Goal: Information Seeking & Learning: Learn about a topic

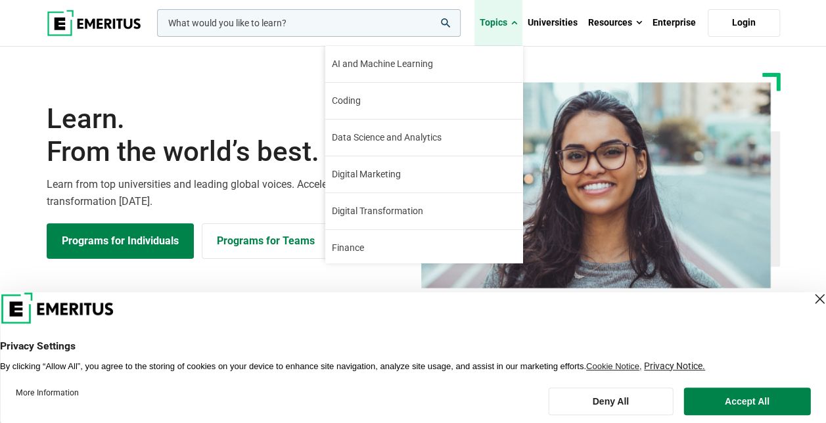
click at [512, 20] on link "Topics" at bounding box center [499, 23] width 48 height 46
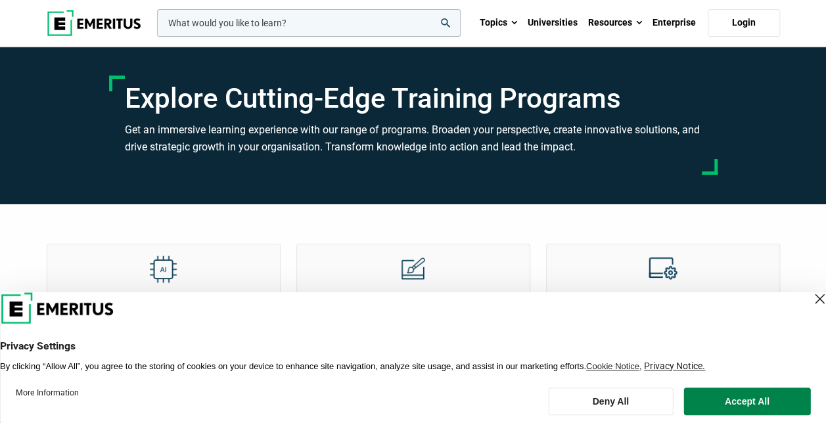
click at [810, 304] on div "Close Layer" at bounding box center [819, 299] width 18 height 18
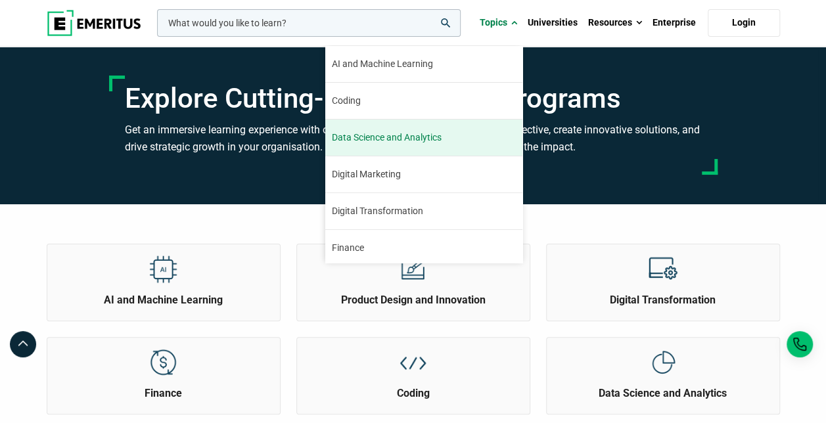
click at [442, 133] on span "Data Science and Analytics" at bounding box center [387, 138] width 110 height 14
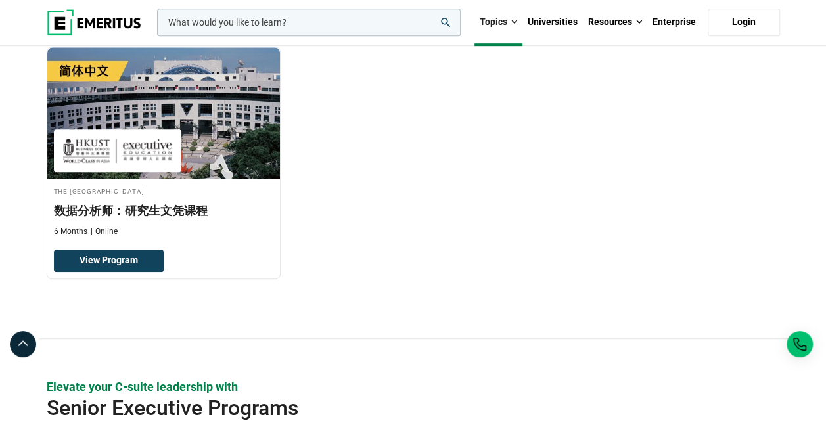
scroll to position [394, 0]
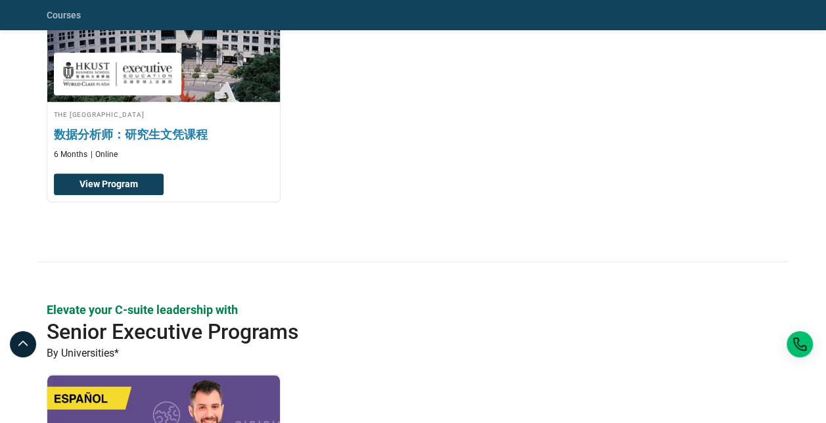
click at [199, 68] on img at bounding box center [163, 36] width 256 height 145
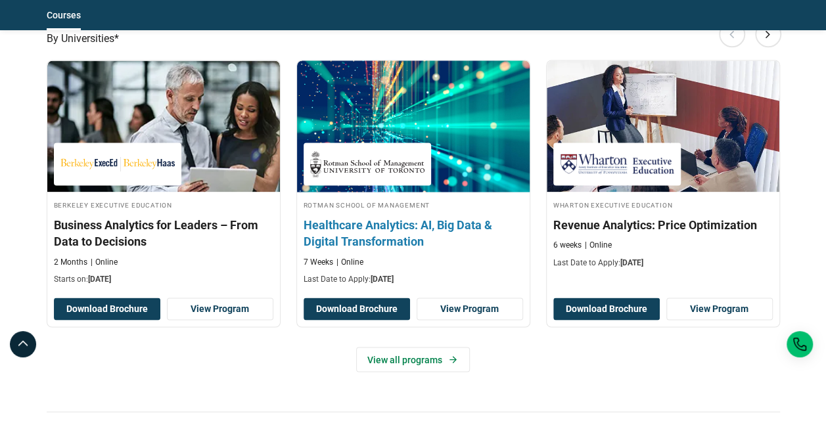
scroll to position [1183, 0]
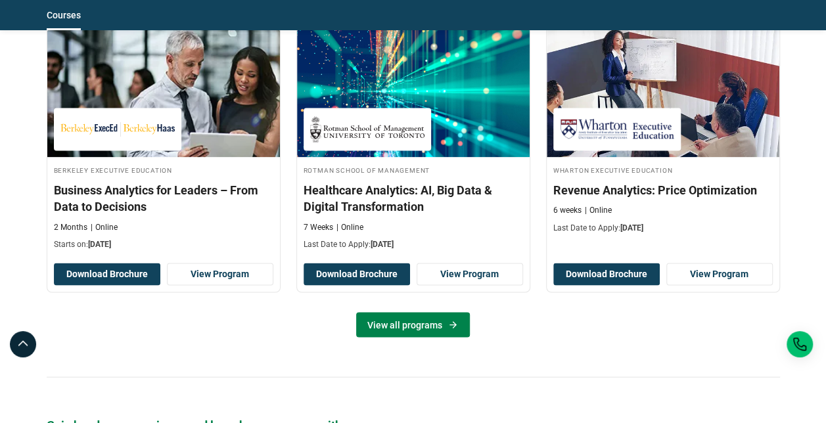
click at [415, 331] on link "View all programs" at bounding box center [413, 324] width 114 height 25
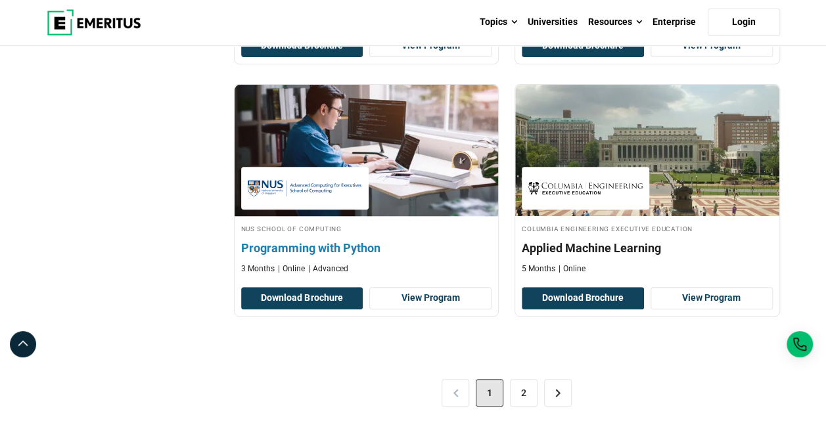
scroll to position [2695, 0]
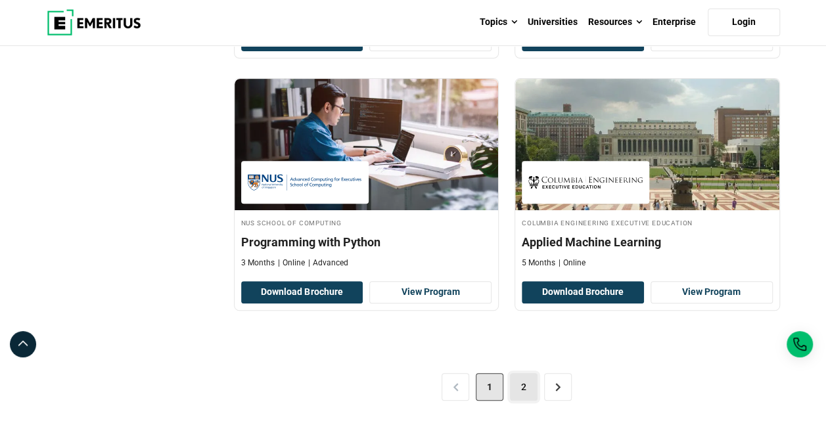
click at [530, 384] on link "2" at bounding box center [524, 387] width 28 height 28
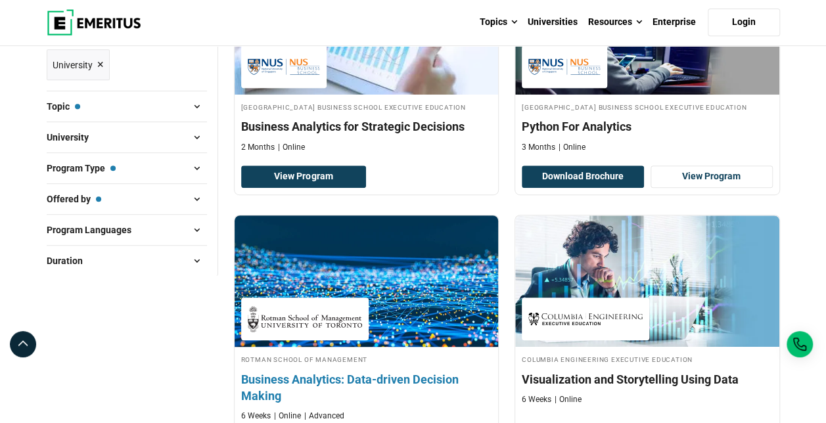
scroll to position [131, 0]
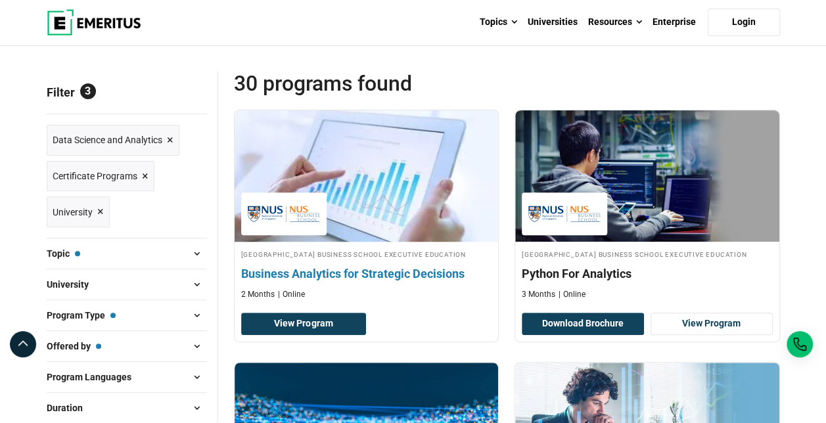
click at [386, 277] on h4 "Business Analytics for Strategic Decisions" at bounding box center [366, 274] width 251 height 16
click at [321, 331] on link "View Program" at bounding box center [304, 324] width 126 height 22
click at [340, 282] on h4 "Business Analytics for Strategic Decisions" at bounding box center [366, 274] width 251 height 16
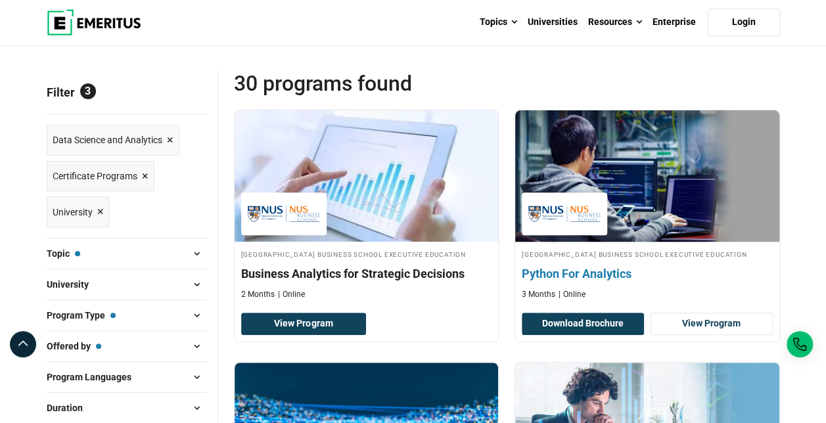
click at [567, 277] on h4 "Python For Analytics" at bounding box center [647, 274] width 251 height 16
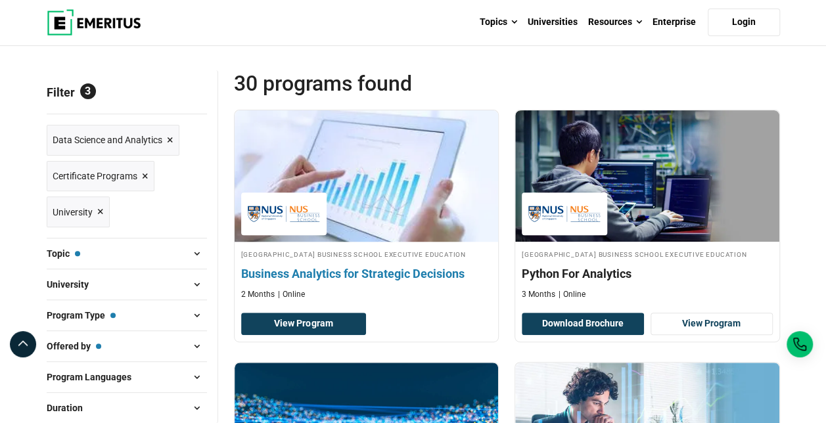
click at [397, 220] on img at bounding box center [366, 176] width 290 height 145
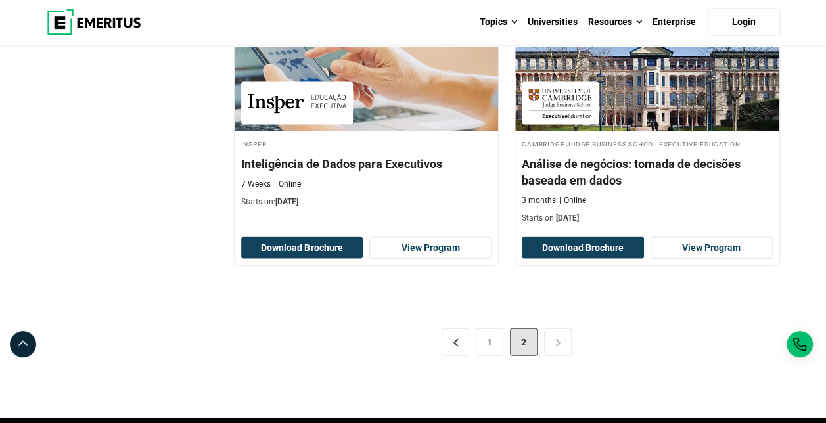
scroll to position [1380, 0]
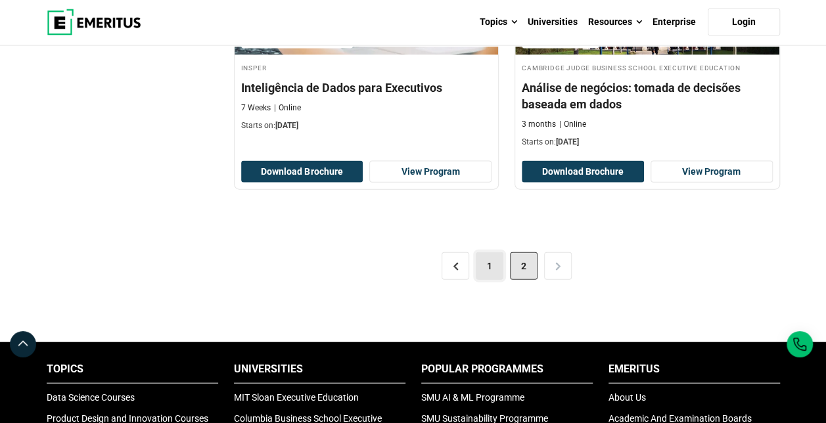
click at [486, 269] on link "1" at bounding box center [490, 266] width 28 height 28
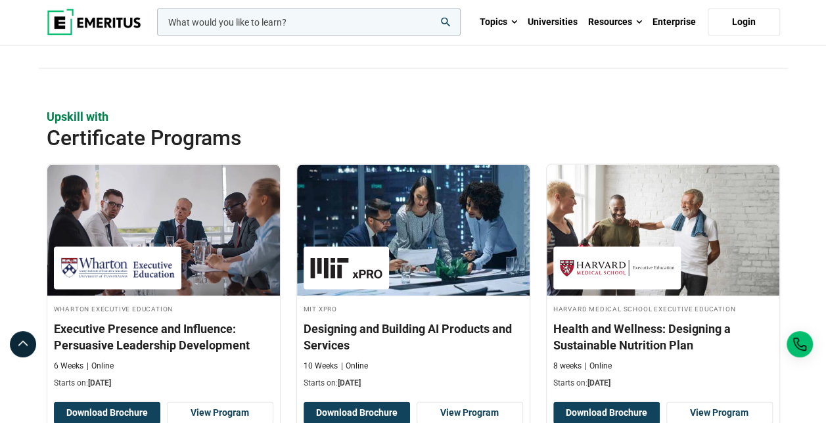
scroll to position [1380, 0]
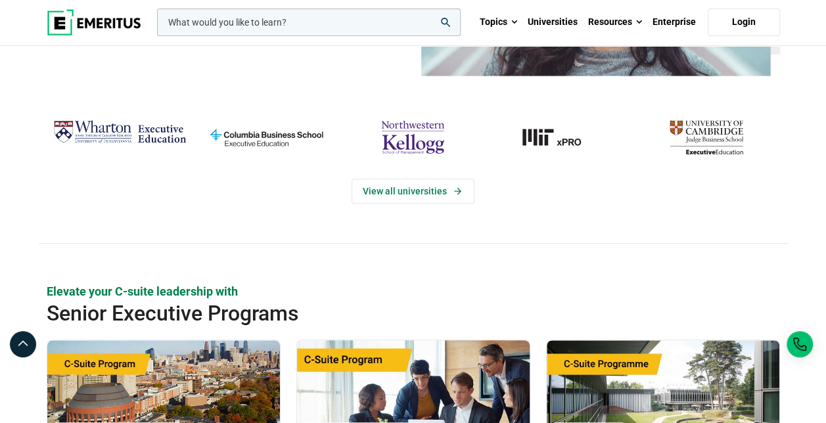
scroll to position [394, 0]
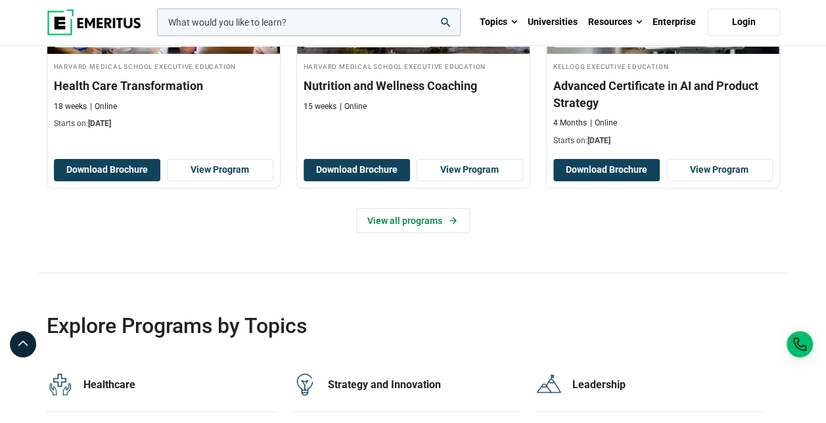
scroll to position [2366, 0]
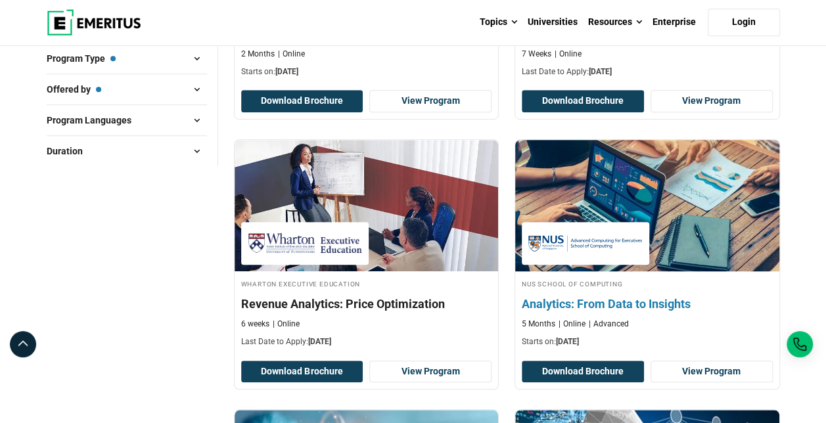
scroll to position [460, 0]
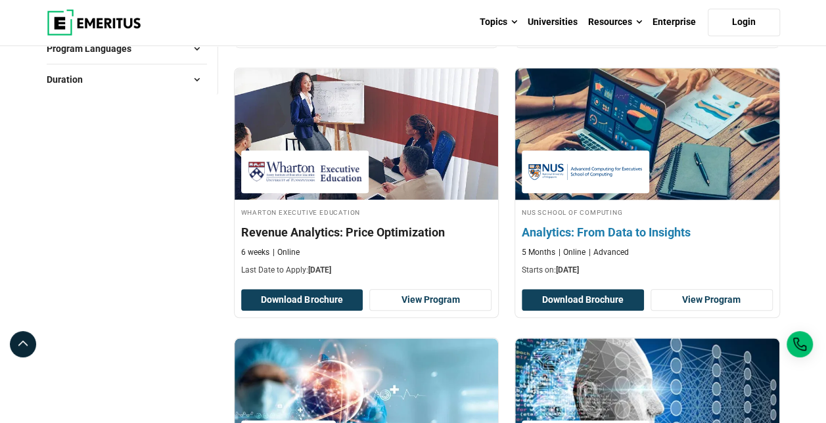
click at [552, 222] on div "NUS School of Computing Analytics: From Data to Insights 5 Months Online Advanc…" at bounding box center [647, 241] width 264 height 70
